Goal: Task Accomplishment & Management: Use online tool/utility

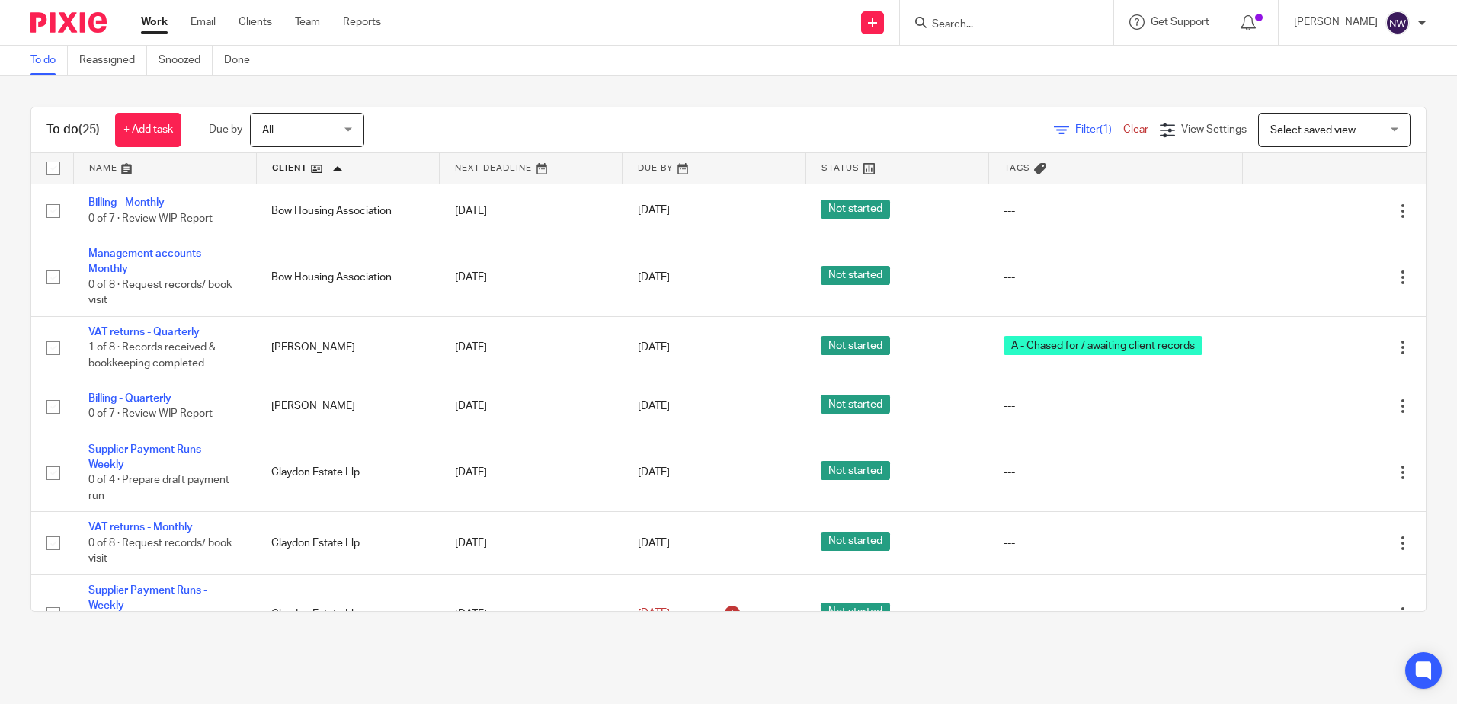
click at [1011, 26] on input "Search" at bounding box center [999, 25] width 137 height 14
type input "st luk"
click at [988, 60] on link at bounding box center [1031, 59] width 207 height 23
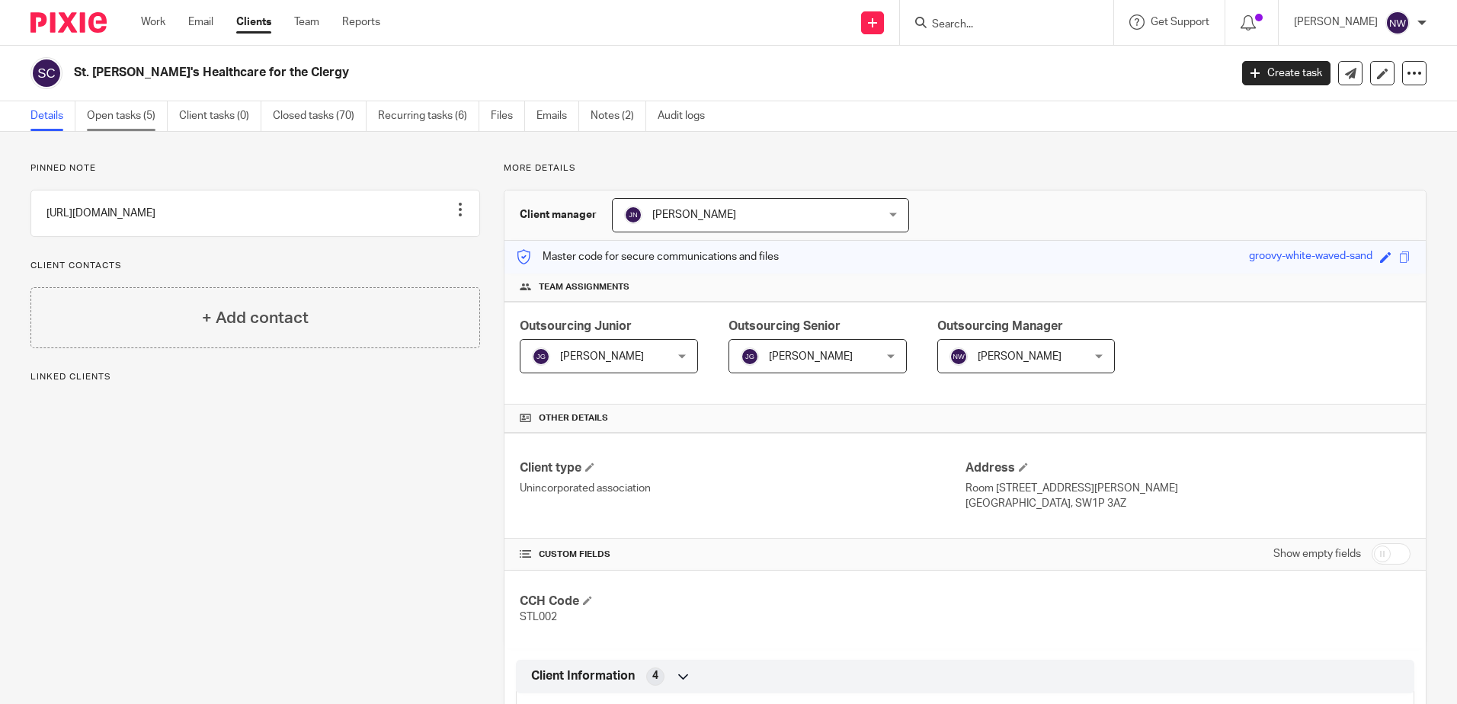
click at [143, 120] on link "Open tasks (5)" at bounding box center [127, 116] width 81 height 30
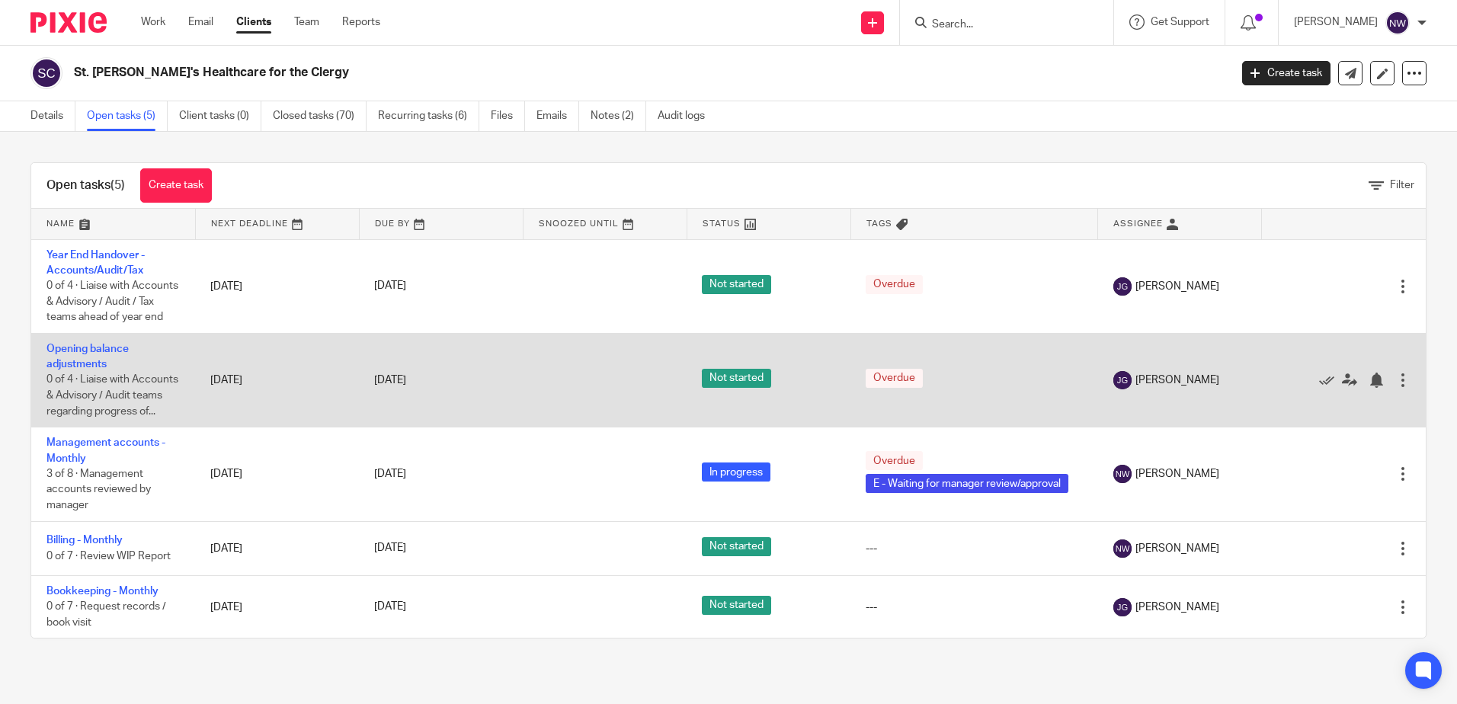
scroll to position [3, 0]
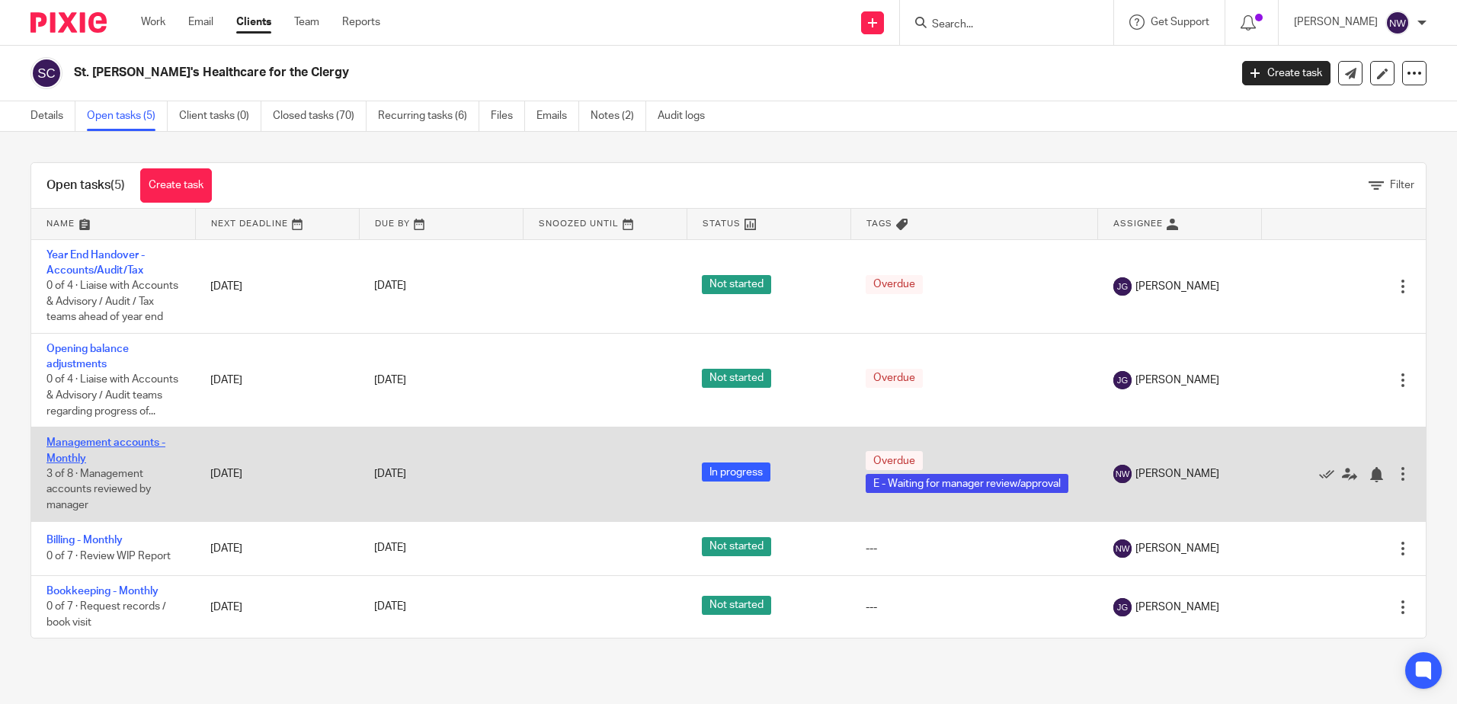
click at [105, 463] on link "Management accounts - Monthly" at bounding box center [105, 451] width 119 height 26
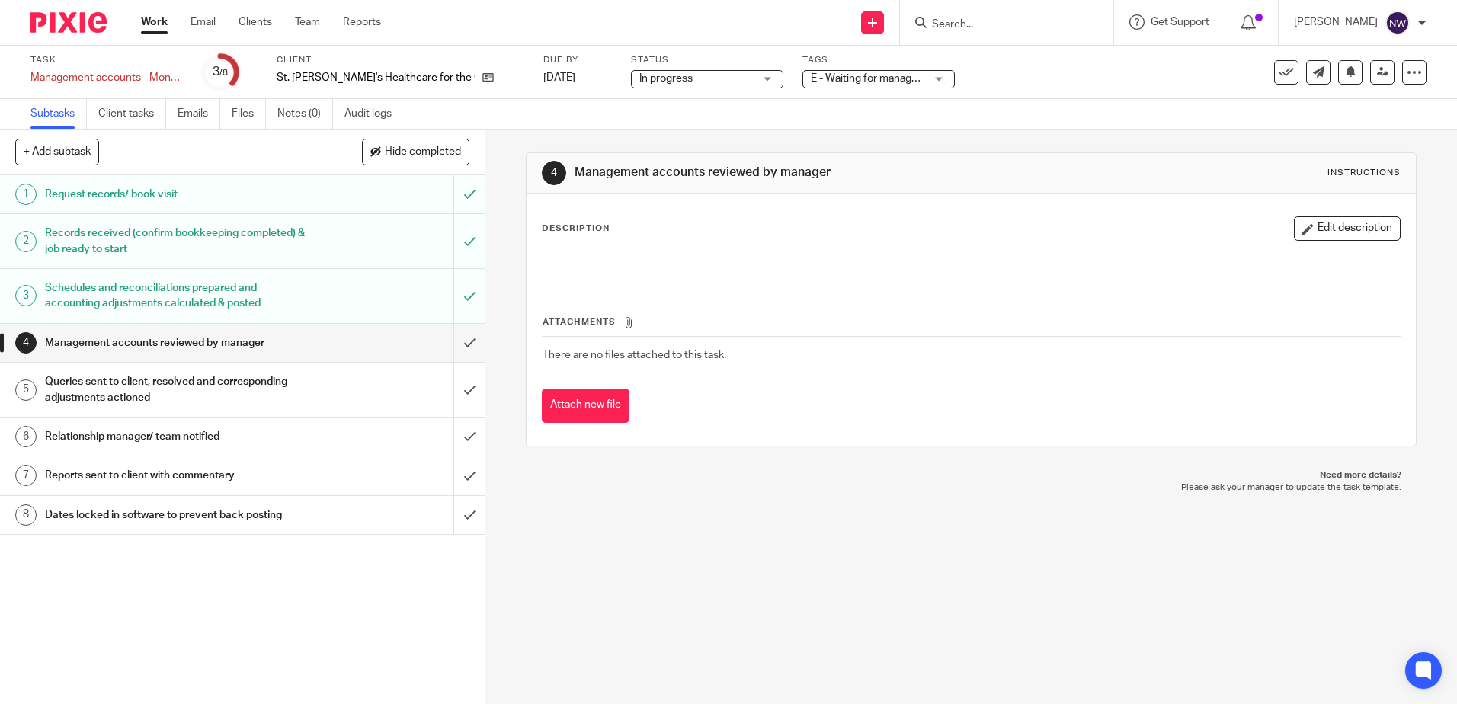
click at [271, 304] on h1 "Schedules and reconciliations prepared and accounting adjustments calculated & …" at bounding box center [176, 296] width 262 height 39
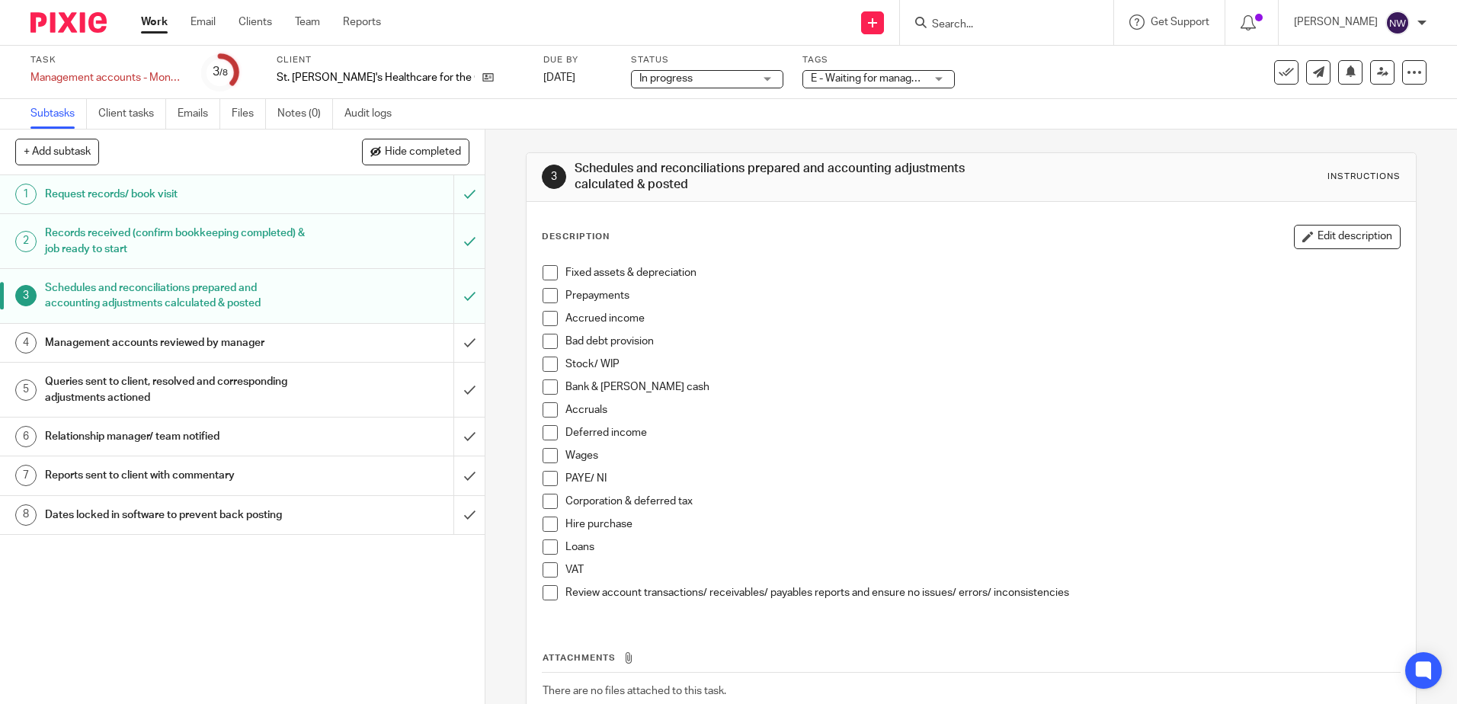
click at [262, 334] on h1 "Management accounts reviewed by manager" at bounding box center [176, 343] width 262 height 23
